Goal: Task Accomplishment & Management: Complete application form

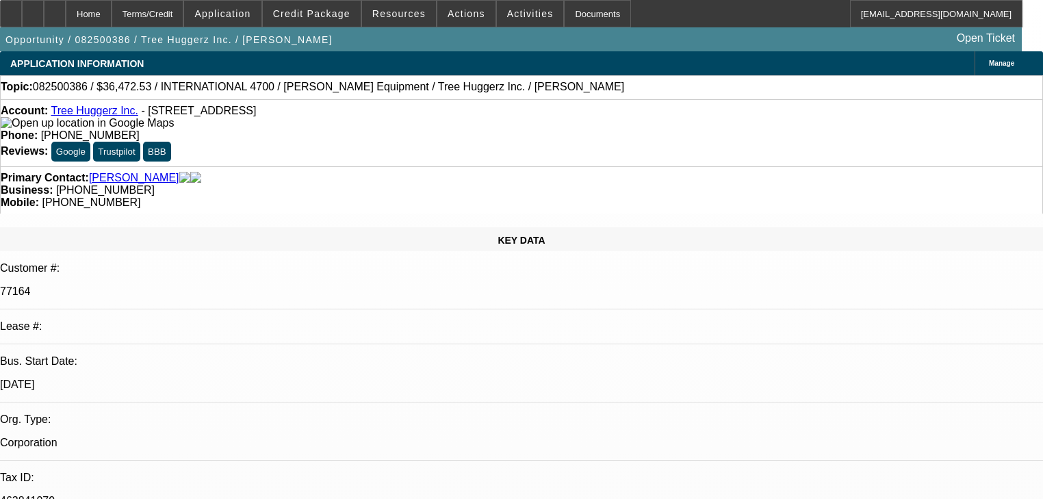
select select "0"
select select "6"
select select "0"
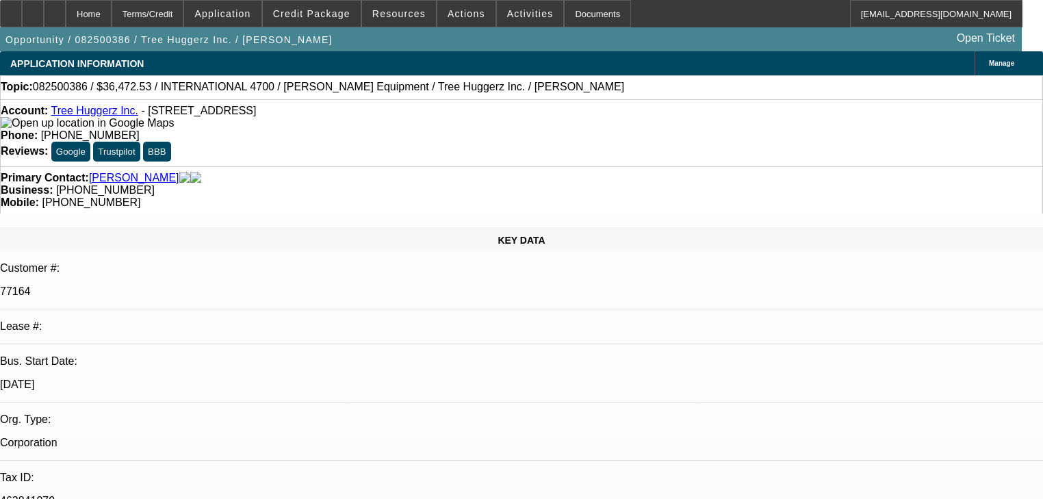
select select "0"
select select "6"
select select "0"
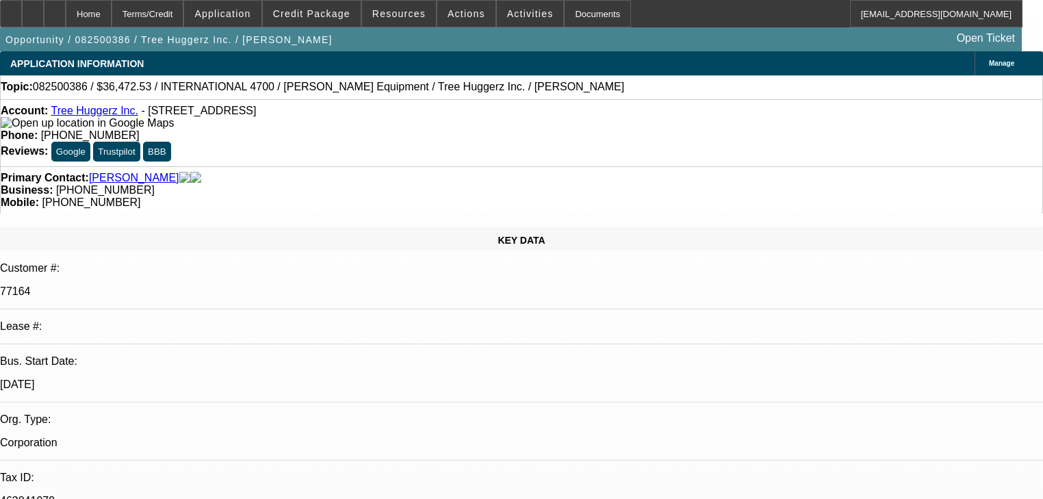
select select "0"
select select "6"
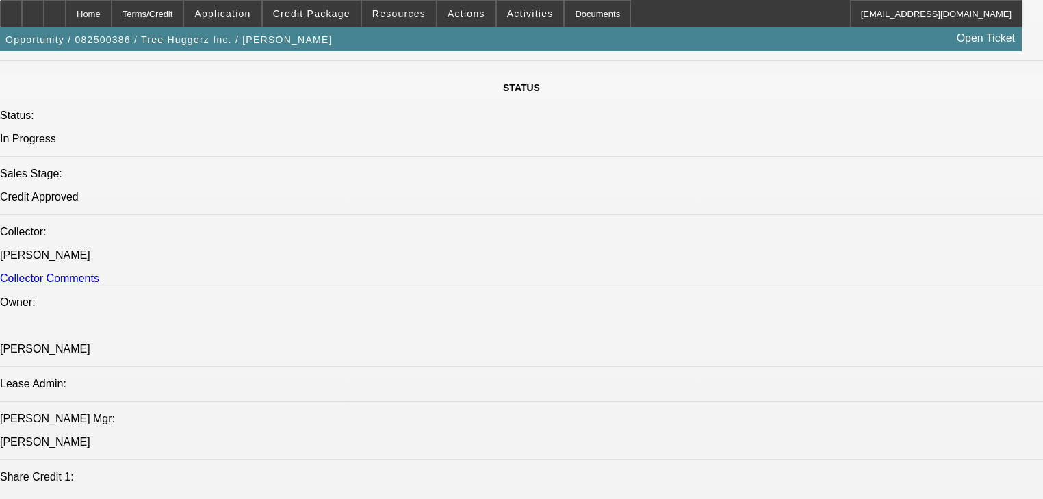
scroll to position [1807, 0]
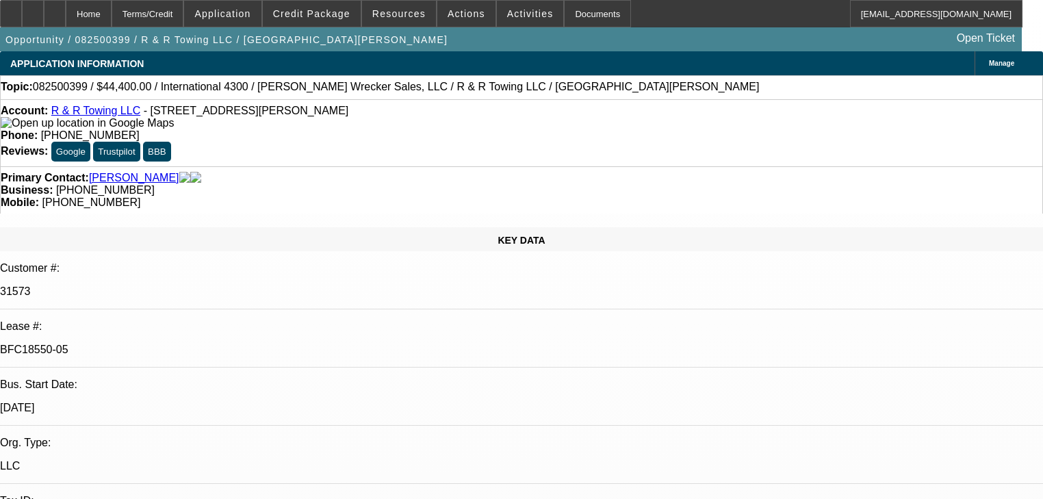
select select "0"
select select "6"
select select "0"
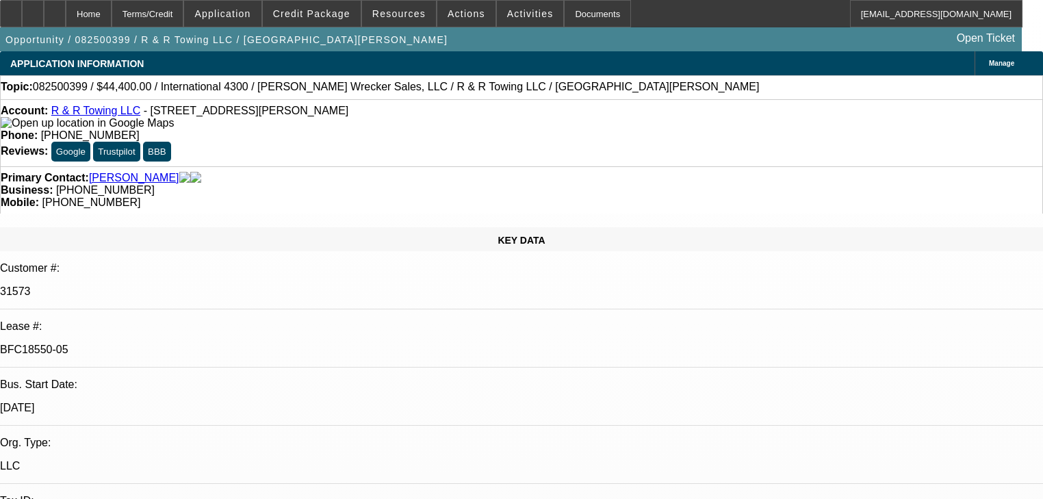
select select "0"
select select "3"
select select "0"
select select "6"
select select "0"
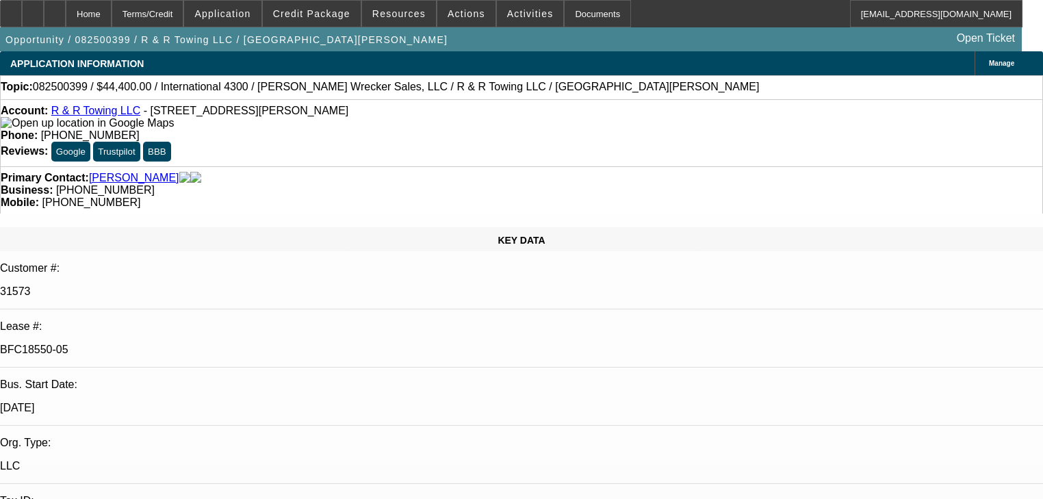
select select "0"
select select "2"
select select "0"
select select "6"
select select "0"
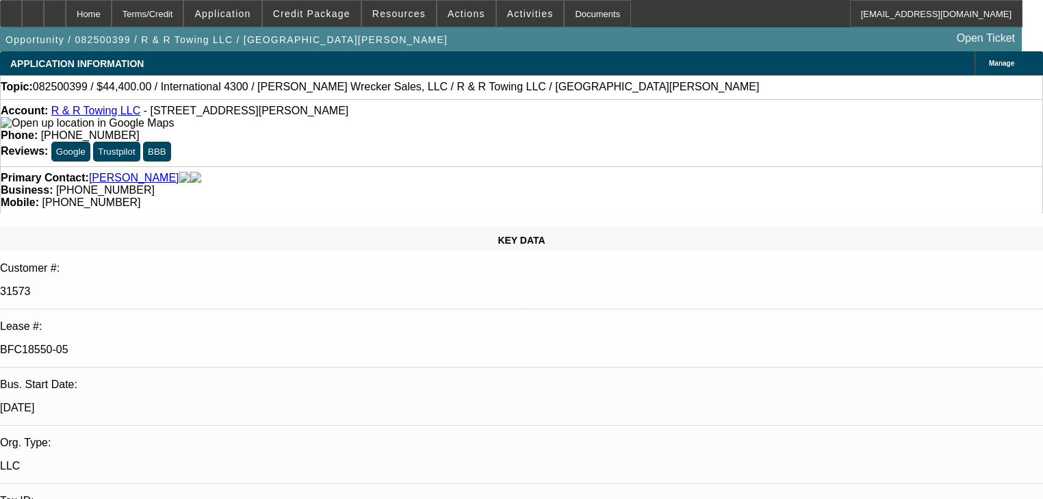
select select "0"
select select "2"
select select "0"
select select "6"
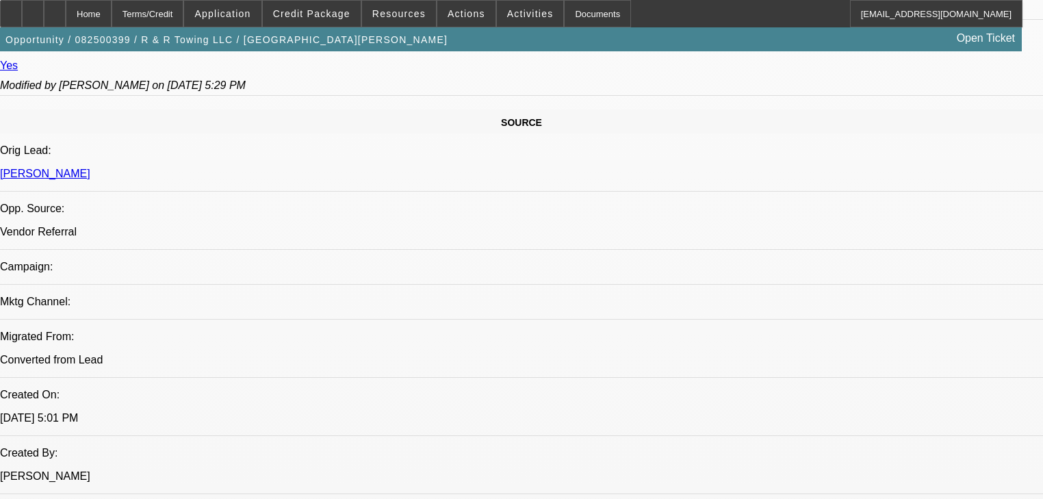
scroll to position [876, 0]
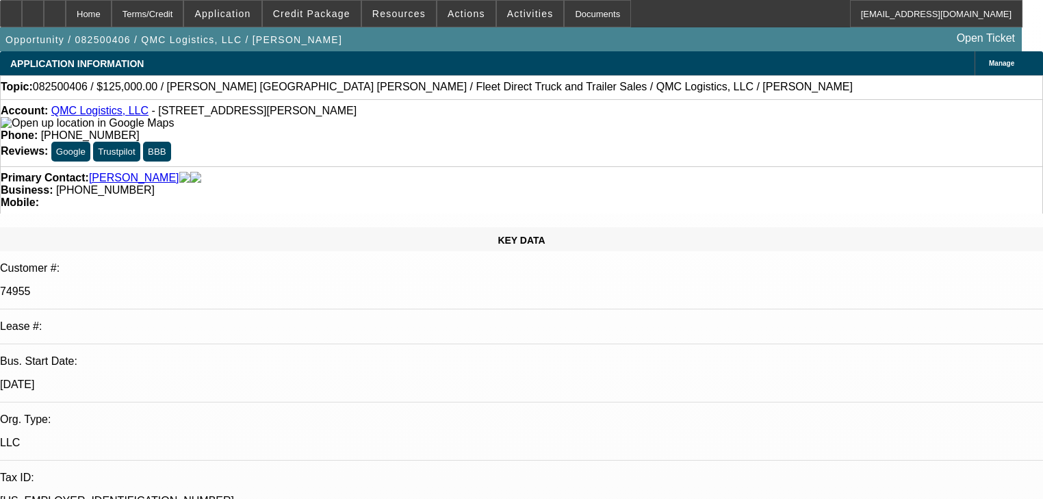
select select "0"
select select "3"
select select "0"
select select "6"
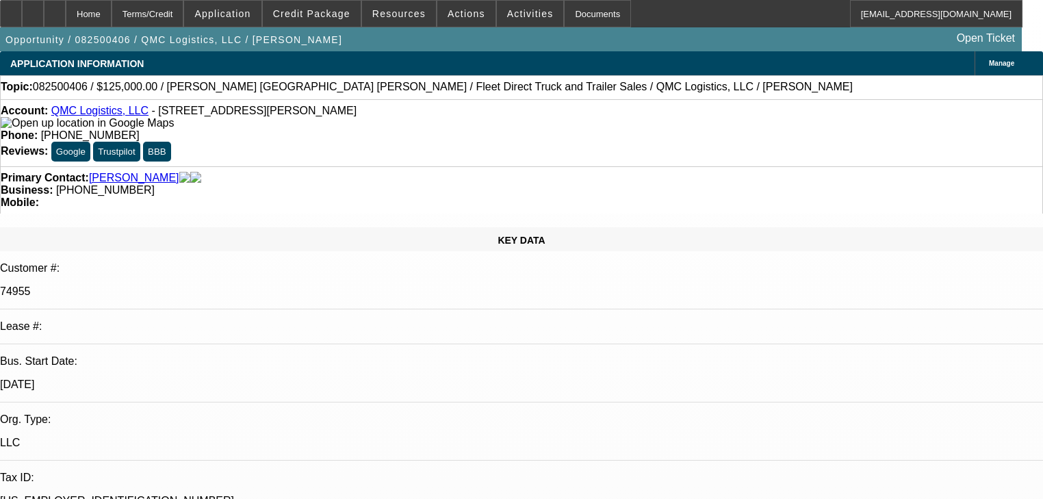
select select "0"
select select "3"
select select "0"
select select "6"
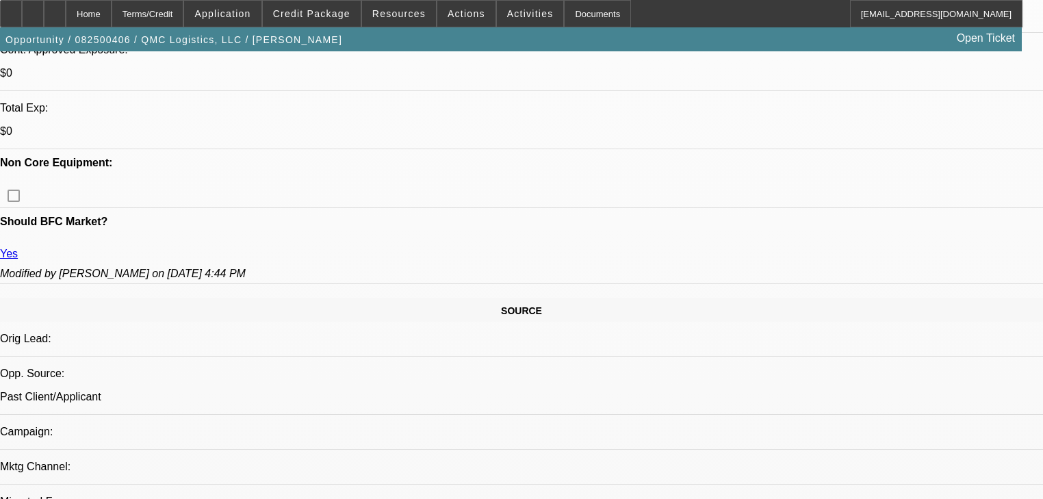
scroll to position [110, 0]
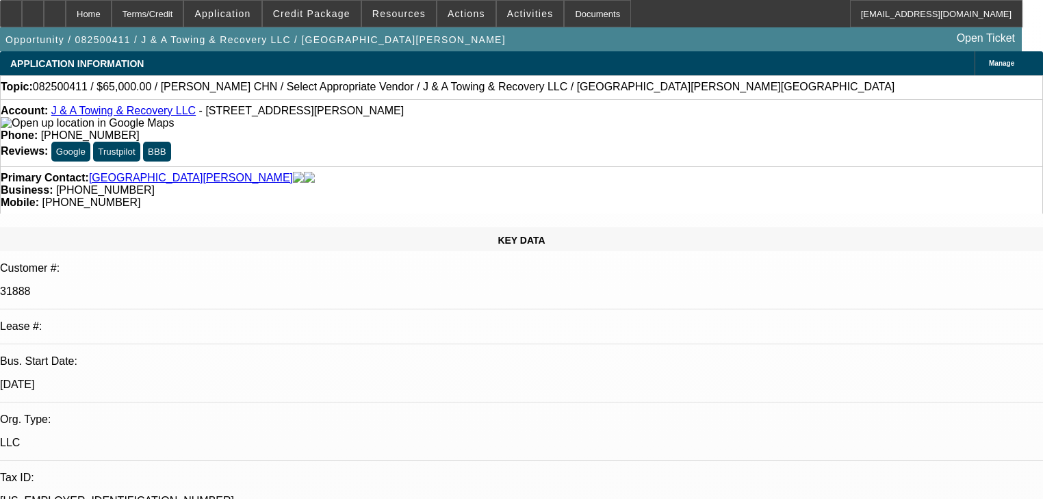
select select "0"
select select "2"
select select "0.1"
select select "4"
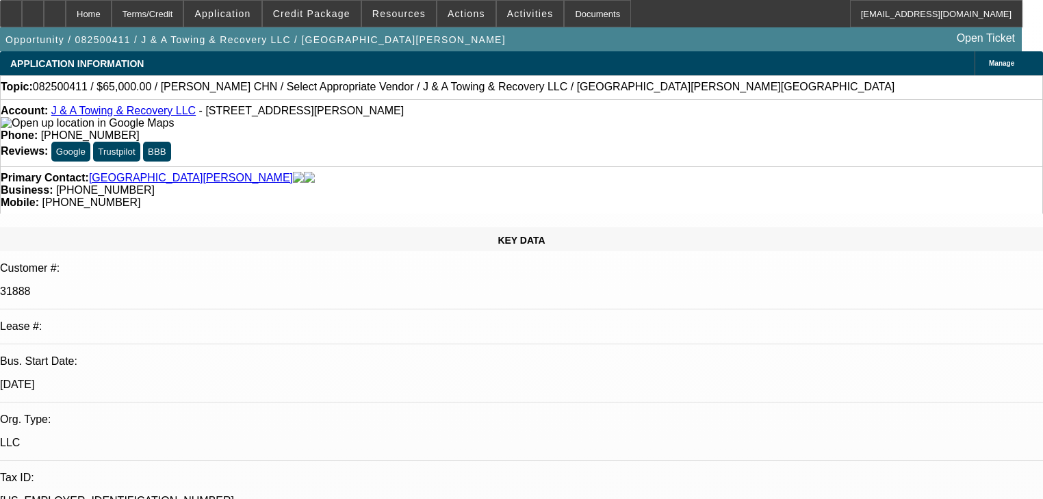
select select "0"
select select "2"
select select "0.1"
select select "4"
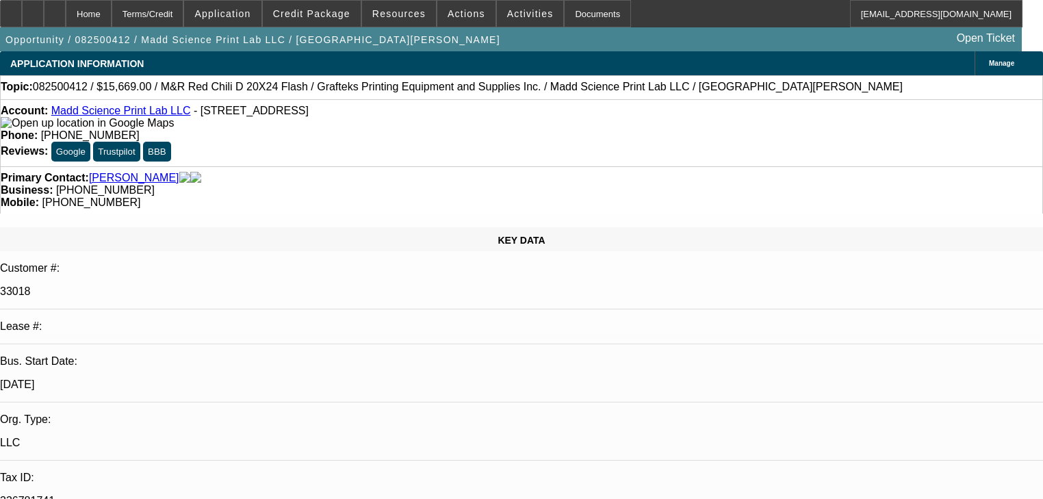
select select "0"
select select "2"
select select "0"
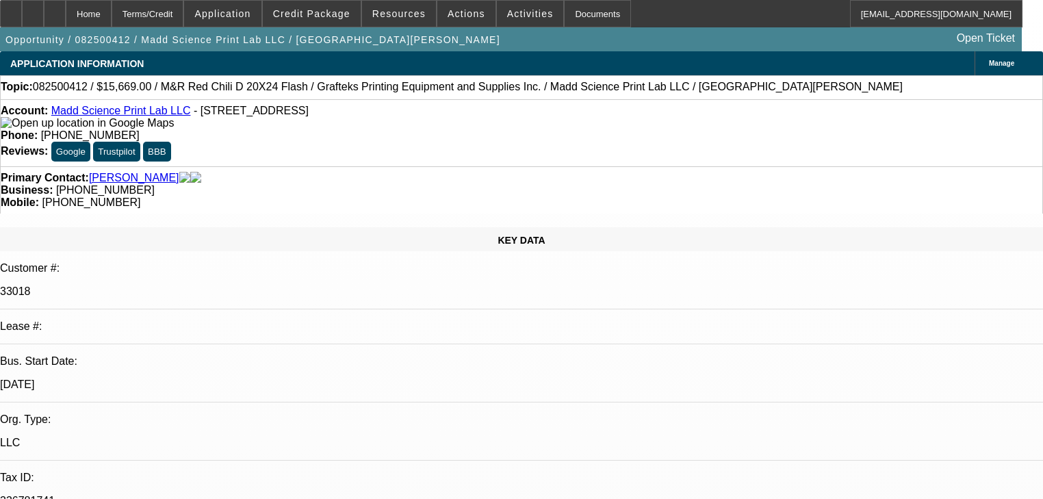
select select "0"
select select "2"
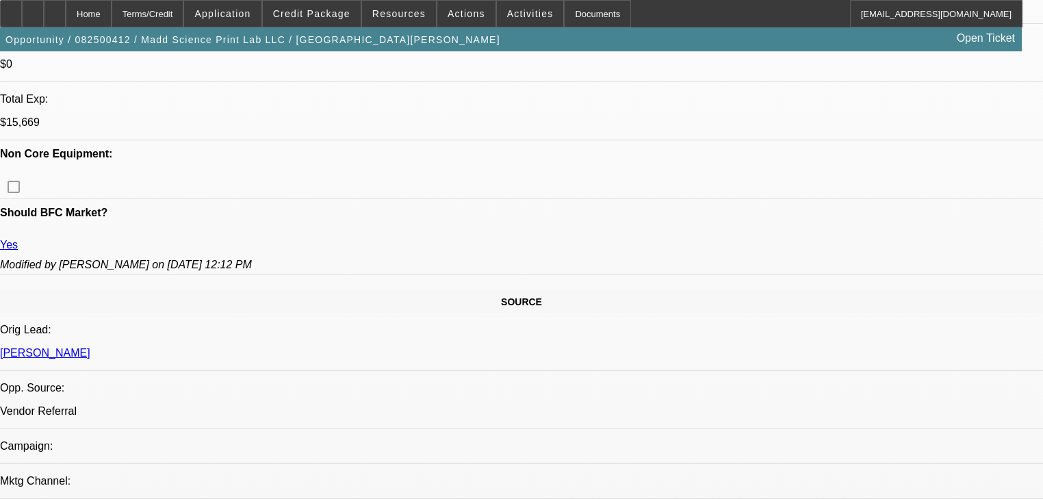
scroll to position [822, 0]
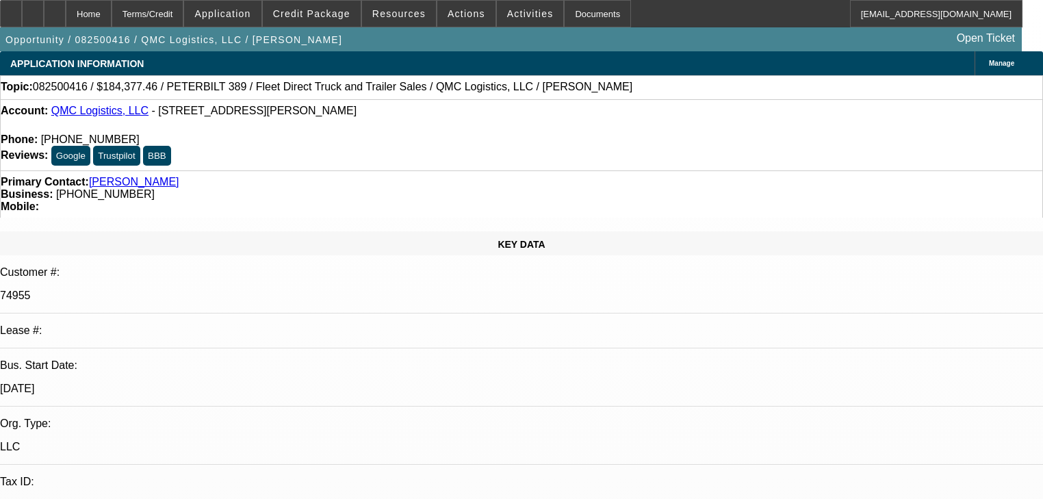
select select "0"
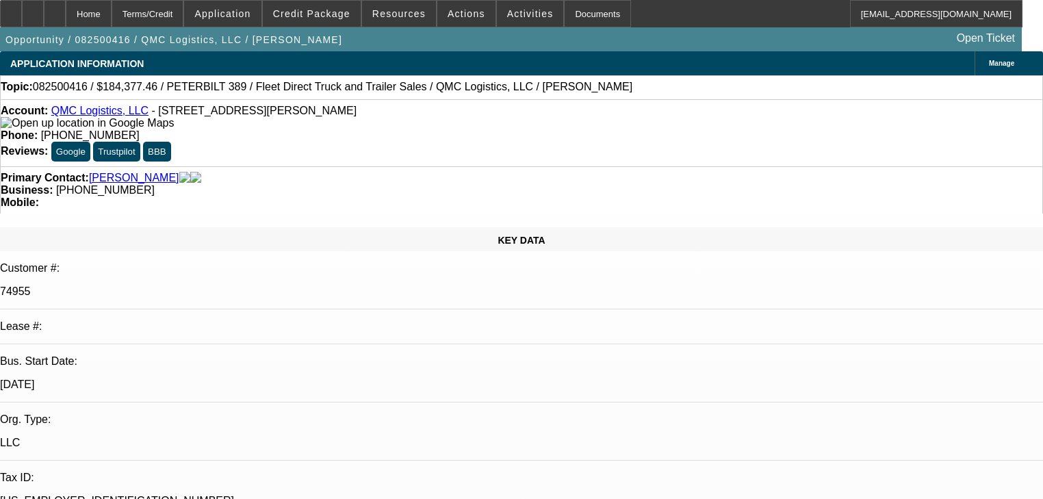
select select "2"
select select "0"
select select "6"
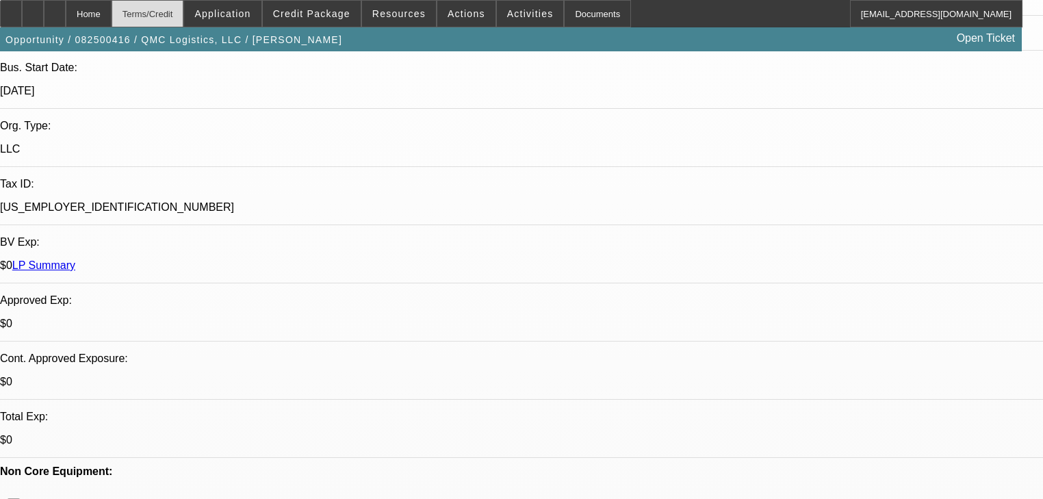
scroll to position [110, 0]
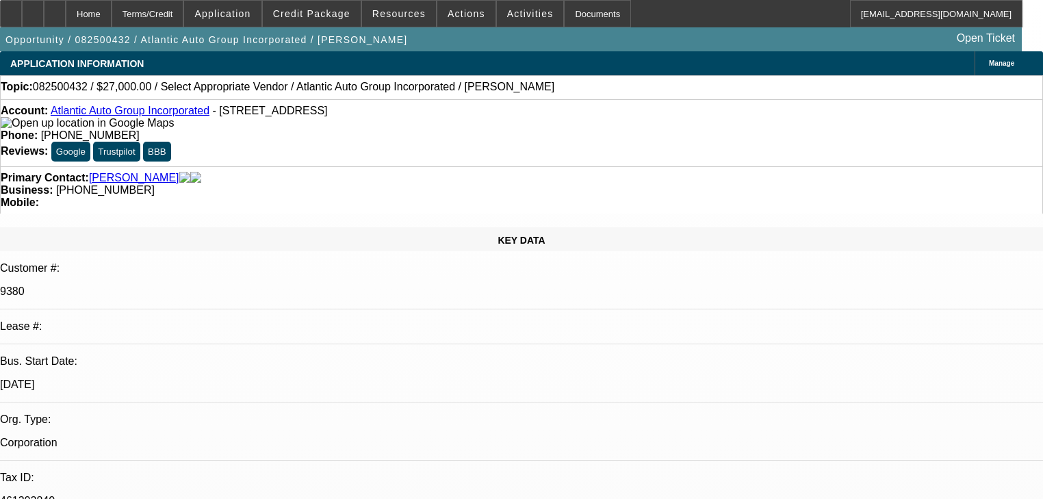
select select "0"
select select "2"
select select "0.1"
select select "4"
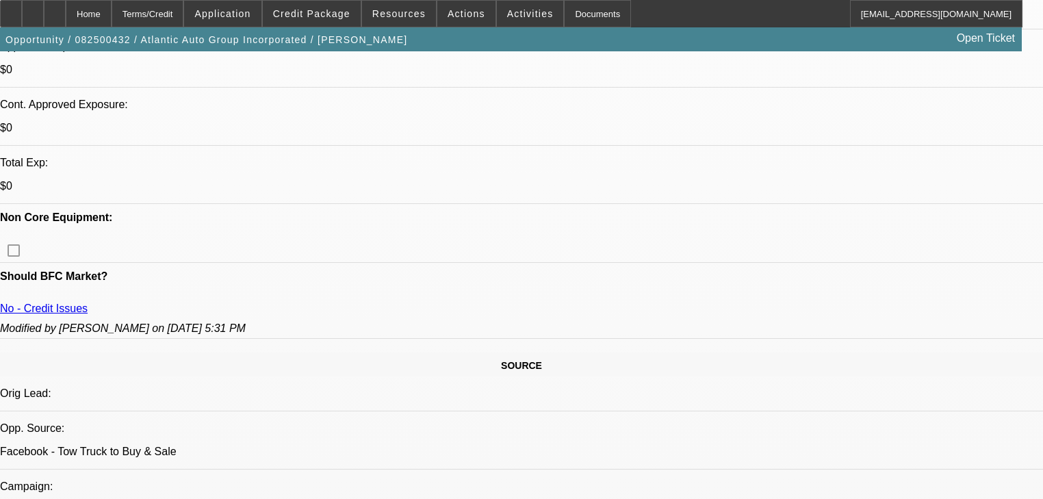
scroll to position [602, 0]
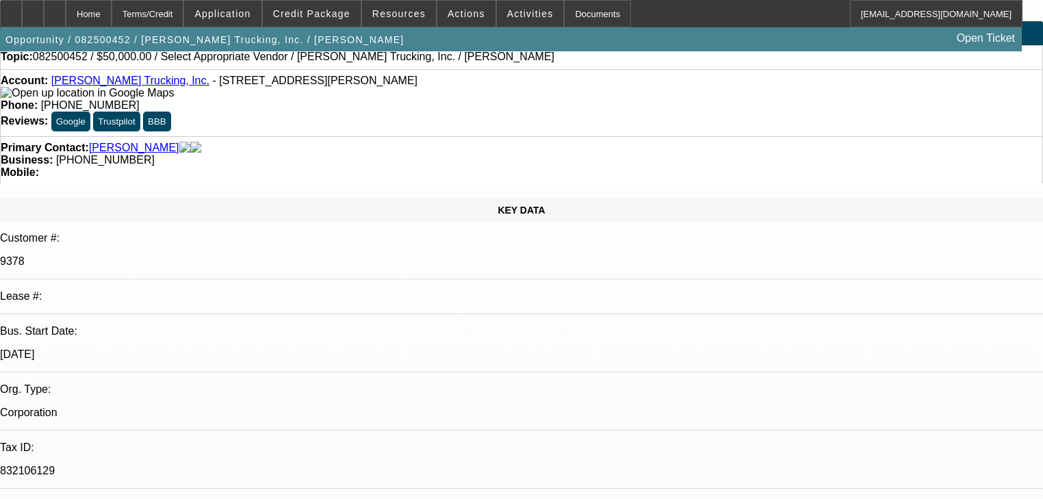
select select "0"
select select "2"
select select "0.1"
select select "4"
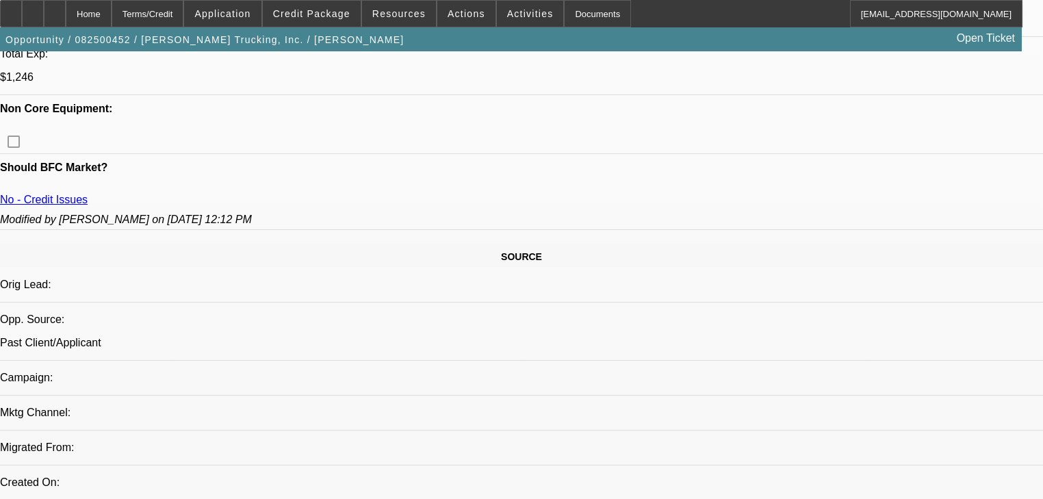
scroll to position [657, 0]
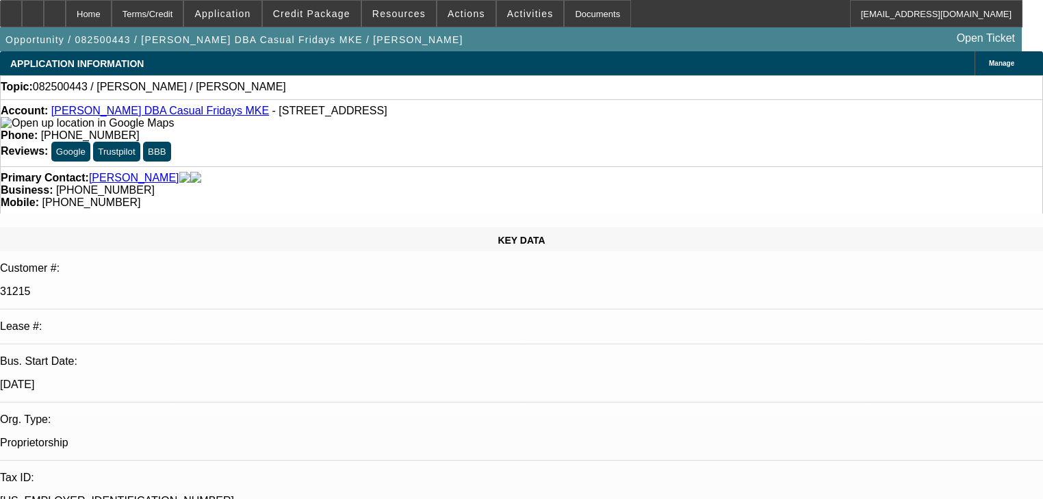
select select "0"
select select "2"
select select "0.1"
select select "4"
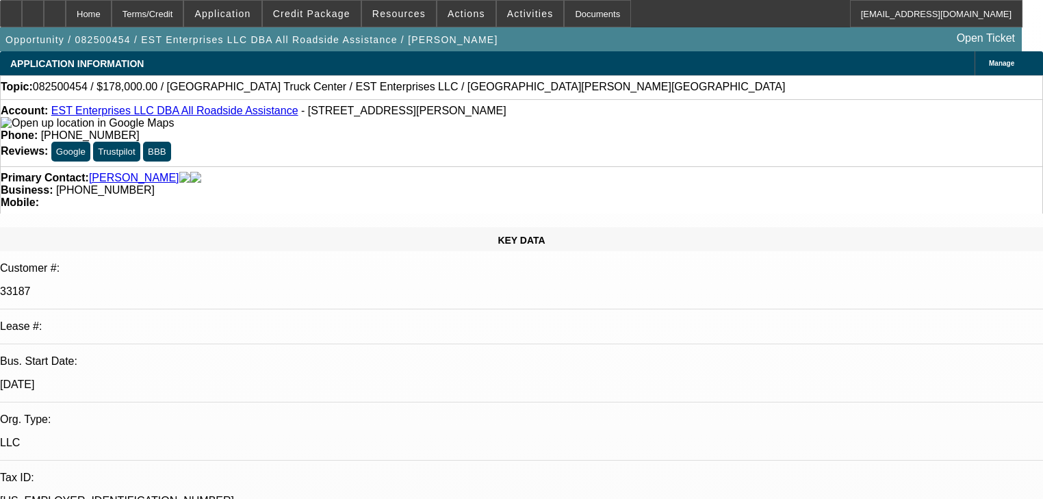
select select "0"
select select "2"
select select "0.1"
select select "4"
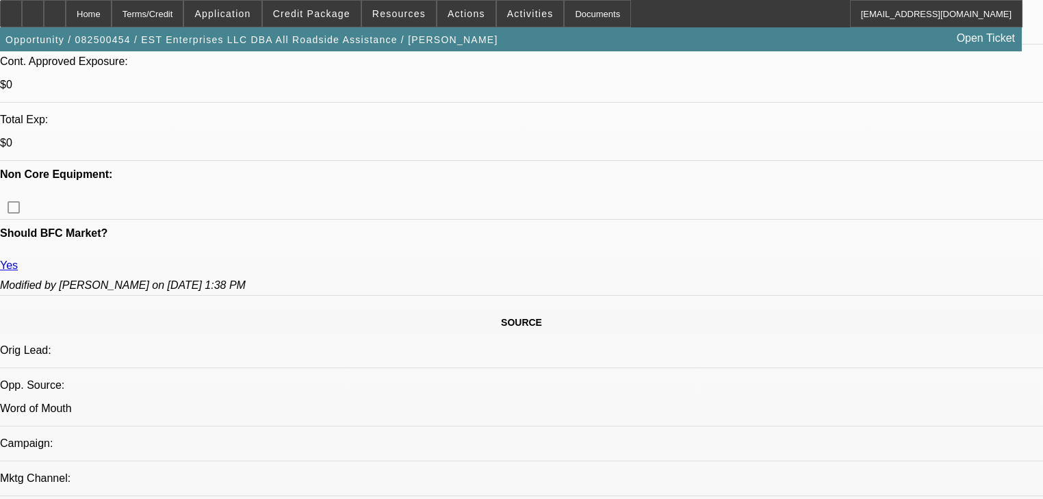
scroll to position [657, 0]
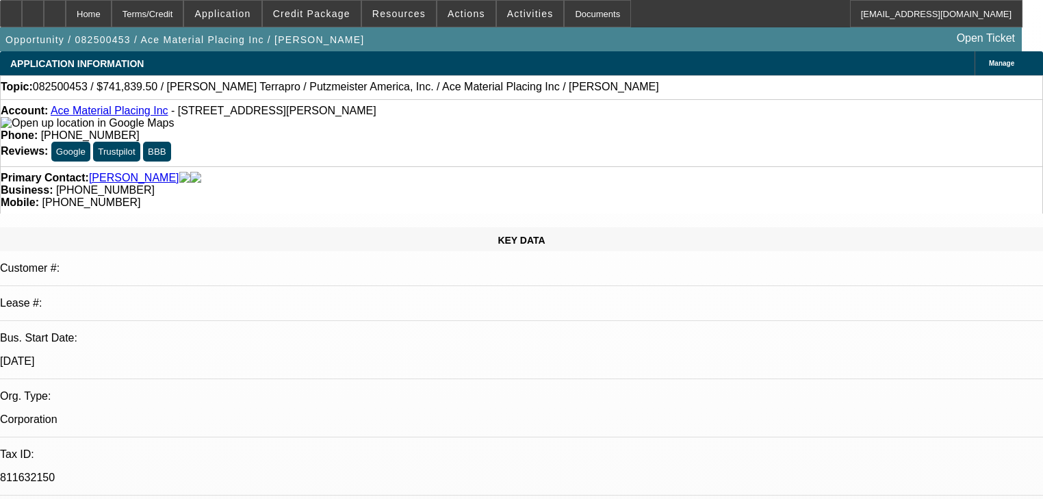
select select "0"
select select "2"
select select "0"
select select "6"
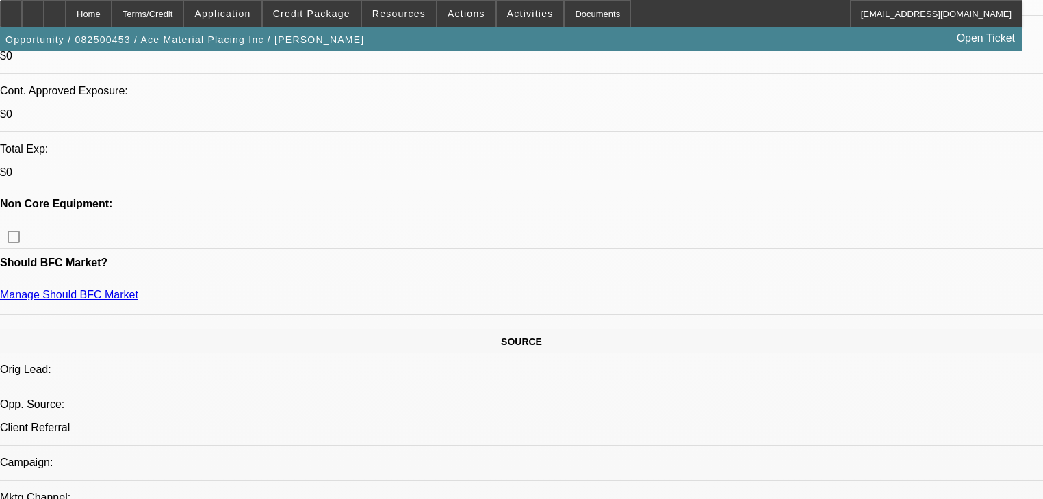
scroll to position [548, 0]
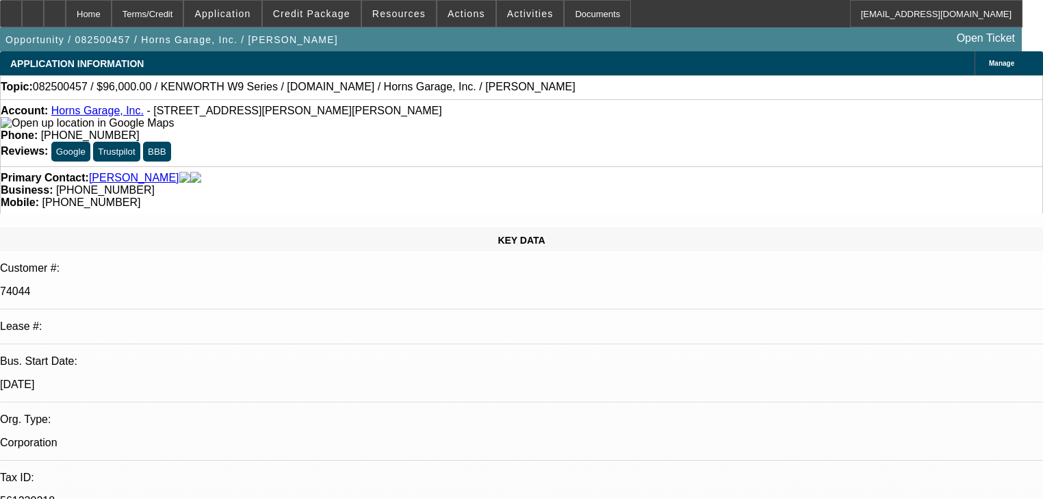
select select "0"
select select "2"
select select "0.1"
select select "4"
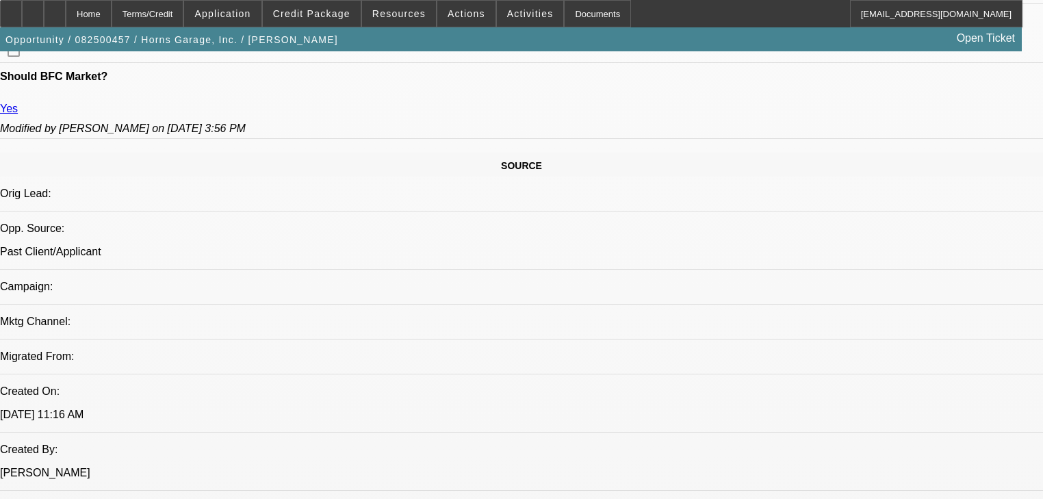
scroll to position [822, 0]
